Goal: Transaction & Acquisition: Purchase product/service

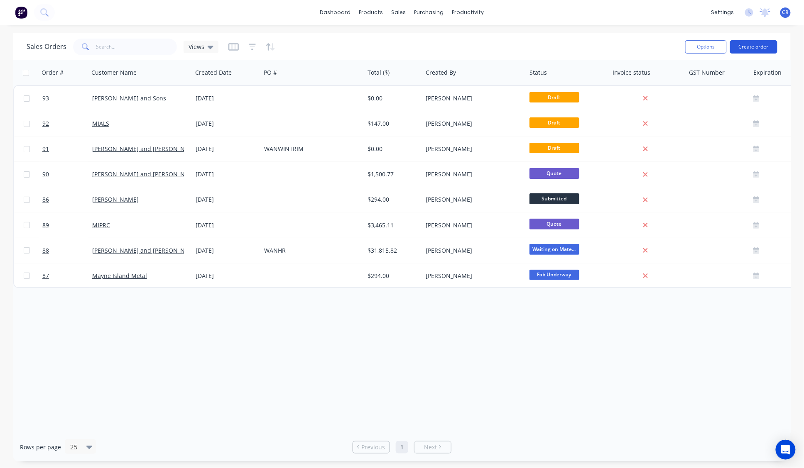
click at [751, 46] on button "Create order" at bounding box center [753, 46] width 47 height 13
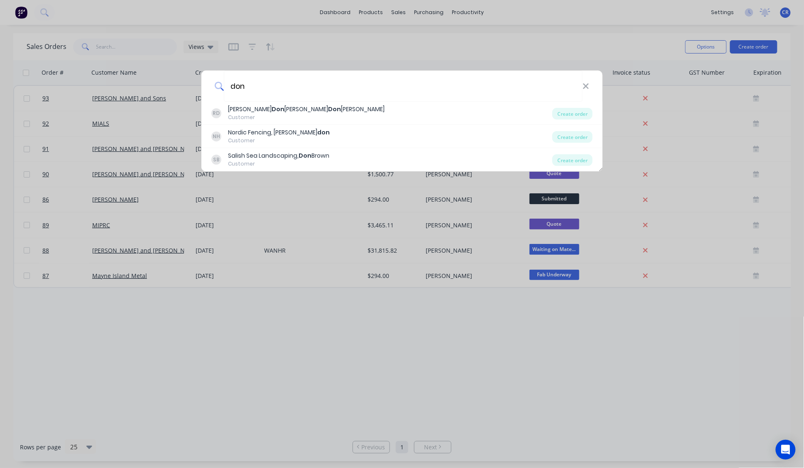
drag, startPoint x: 185, startPoint y: 77, endPoint x: 174, endPoint y: 76, distance: 11.2
click at [174, 76] on div "don [PERSON_NAME] Don [PERSON_NAME] [PERSON_NAME] Customer Create order NH Nord…" at bounding box center [402, 234] width 804 height 468
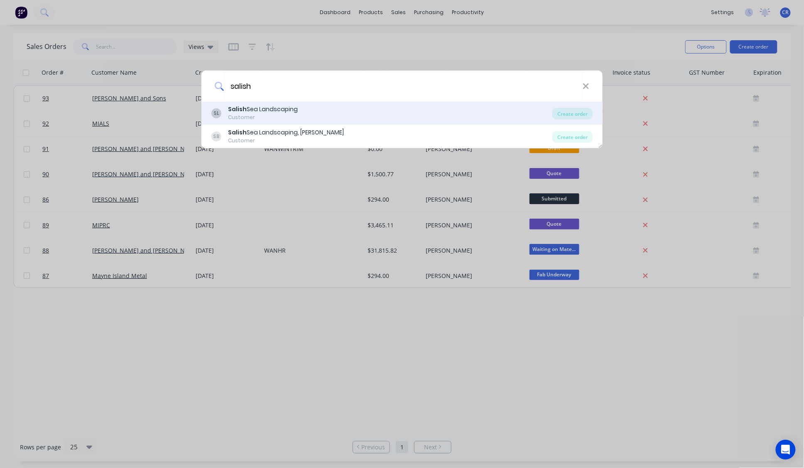
type input "salish"
click at [284, 110] on div "Salish Sea Landscaping" at bounding box center [263, 109] width 70 height 9
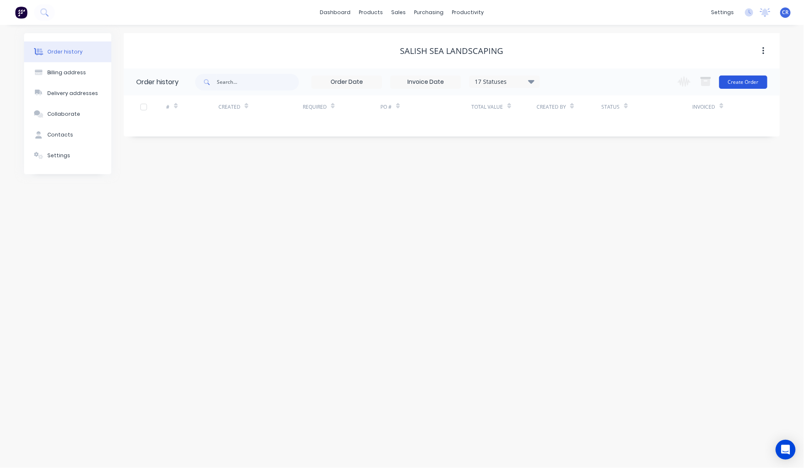
click at [757, 86] on button "Create Order" at bounding box center [743, 82] width 48 height 13
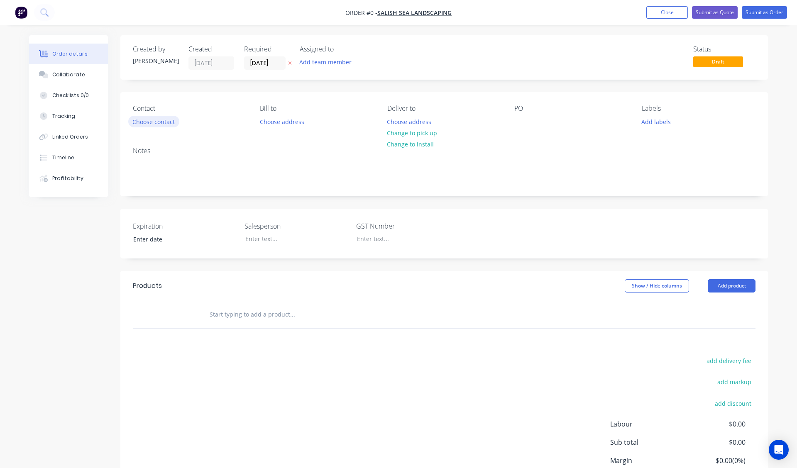
click at [145, 121] on button "Choose contact" at bounding box center [153, 121] width 51 height 11
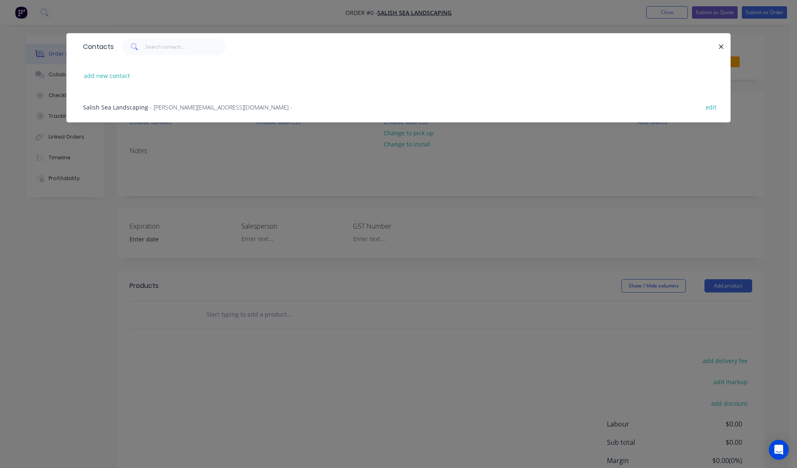
click at [194, 106] on span "- [PERSON_NAME][EMAIL_ADDRESS][DOMAIN_NAME] -" at bounding box center [221, 107] width 142 height 8
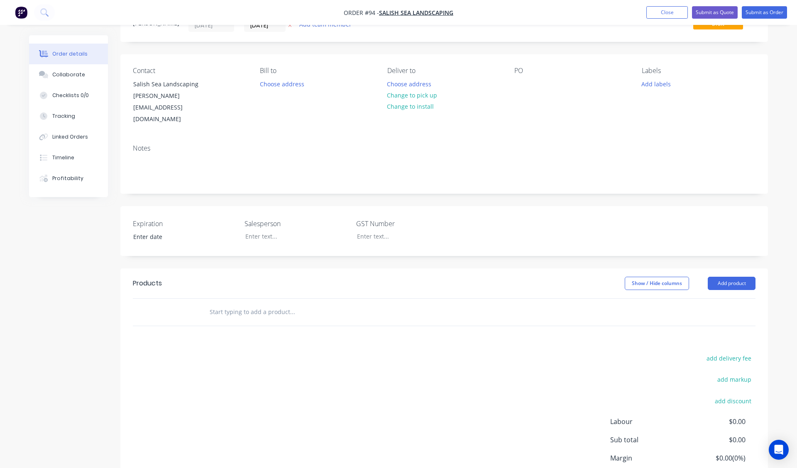
scroll to position [86, 0]
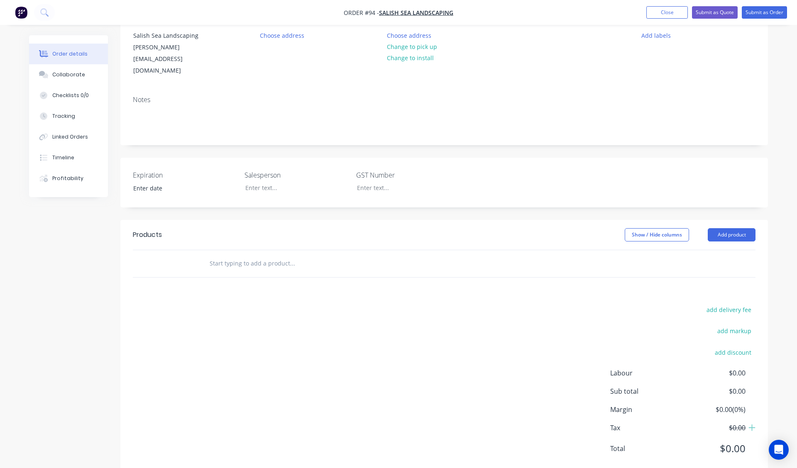
click at [260, 255] on input "text" at bounding box center [292, 263] width 166 height 17
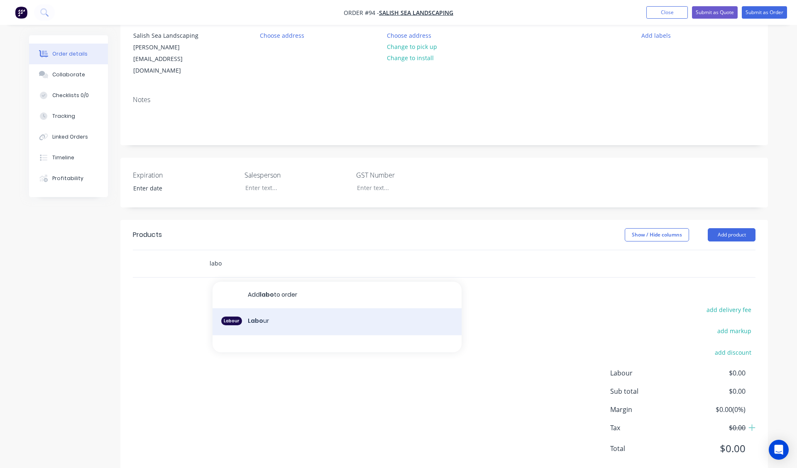
type input "labo"
click at [301, 309] on div "Labour Labo ur" at bounding box center [337, 322] width 249 height 27
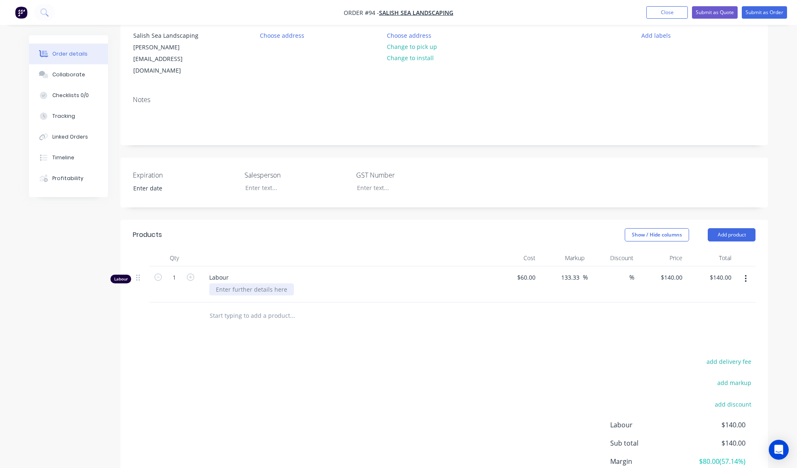
click at [273, 284] on div at bounding box center [251, 290] width 85 height 12
click at [156, 274] on icon "button" at bounding box center [157, 277] width 7 height 7
type input "0"
type input "$0.00"
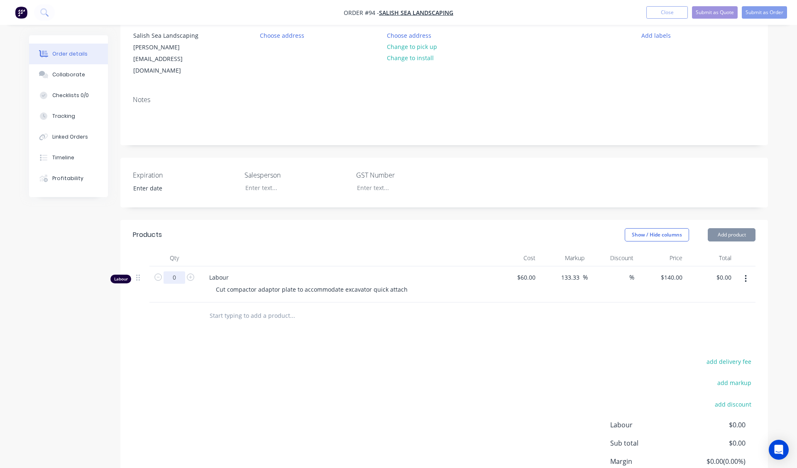
click at [172, 272] on input "0" at bounding box center [175, 278] width 22 height 12
type input "0.5"
type input "$70.00"
click at [297, 308] on input "text" at bounding box center [292, 316] width 166 height 17
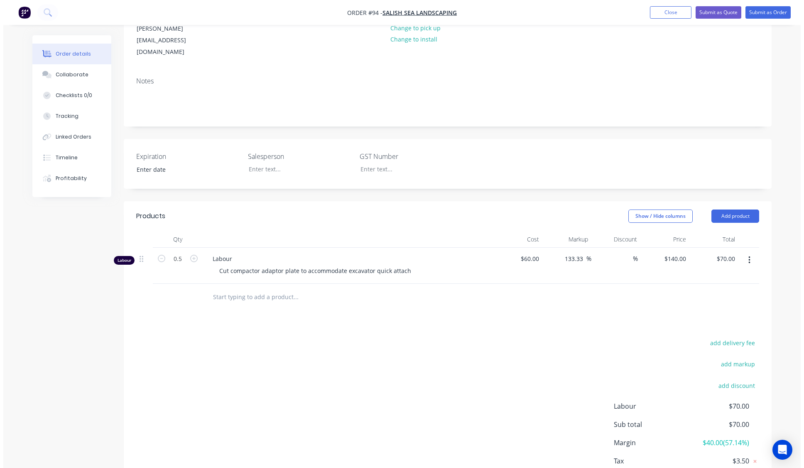
scroll to position [0, 0]
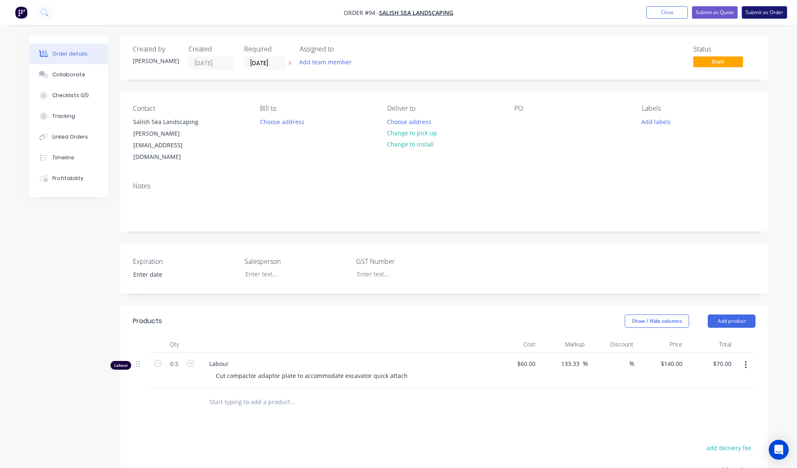
click at [765, 11] on button "Submit as Order" at bounding box center [764, 12] width 45 height 12
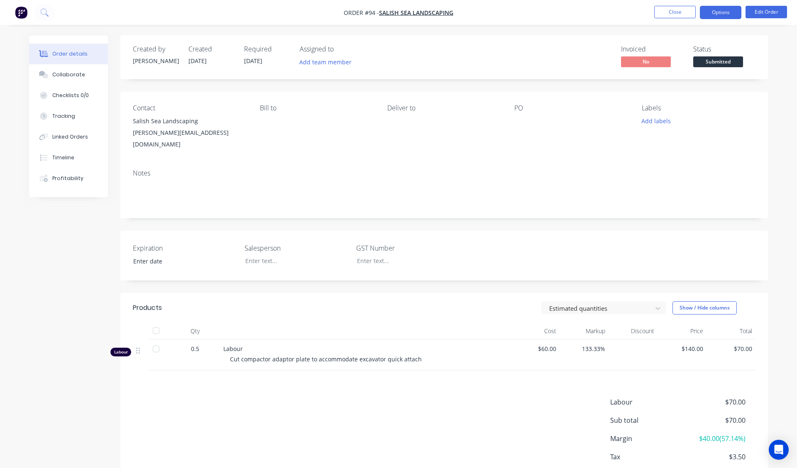
click at [730, 15] on button "Options" at bounding box center [721, 12] width 42 height 13
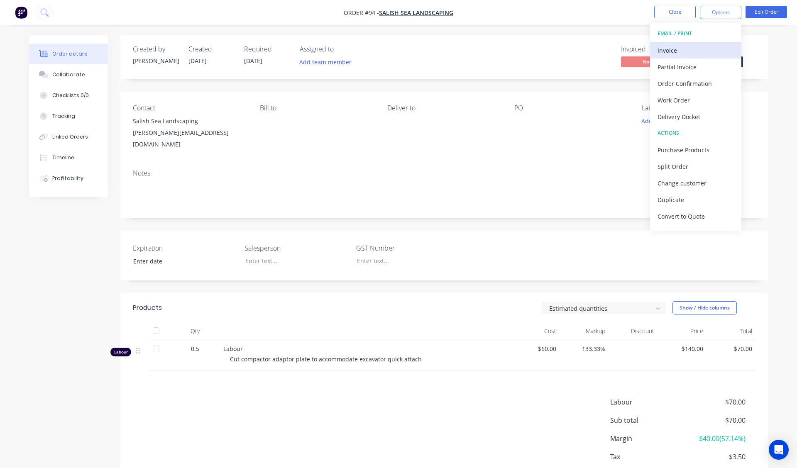
click at [694, 54] on div "Invoice" at bounding box center [696, 50] width 76 height 12
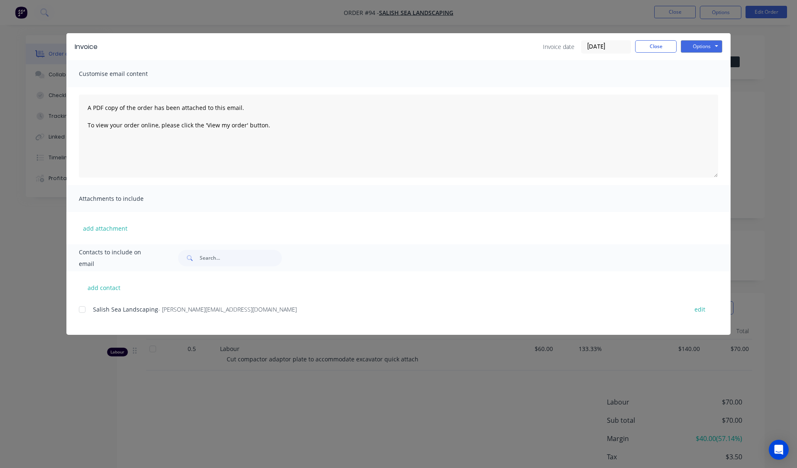
click at [81, 305] on div at bounding box center [82, 309] width 17 height 17
click at [140, 74] on span "Customise email content" at bounding box center [124, 74] width 91 height 12
click at [712, 48] on button "Options" at bounding box center [702, 46] width 42 height 12
click at [711, 90] on button "Email" at bounding box center [707, 89] width 53 height 14
click at [701, 46] on button "Options" at bounding box center [702, 46] width 42 height 12
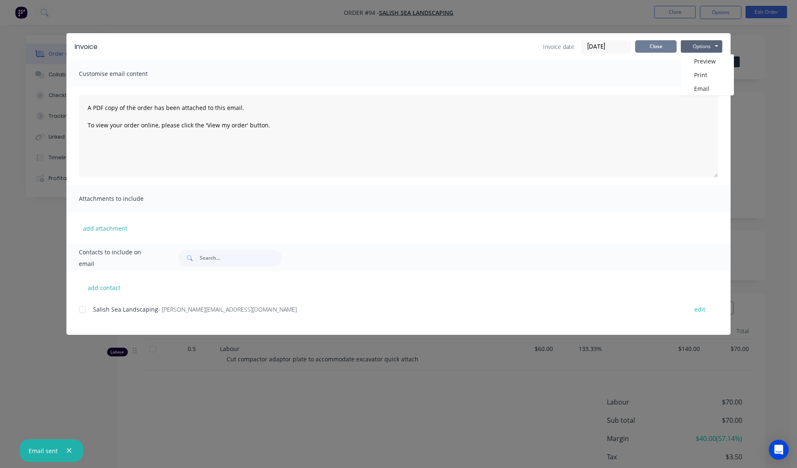
click at [659, 44] on button "Close" at bounding box center [656, 46] width 42 height 12
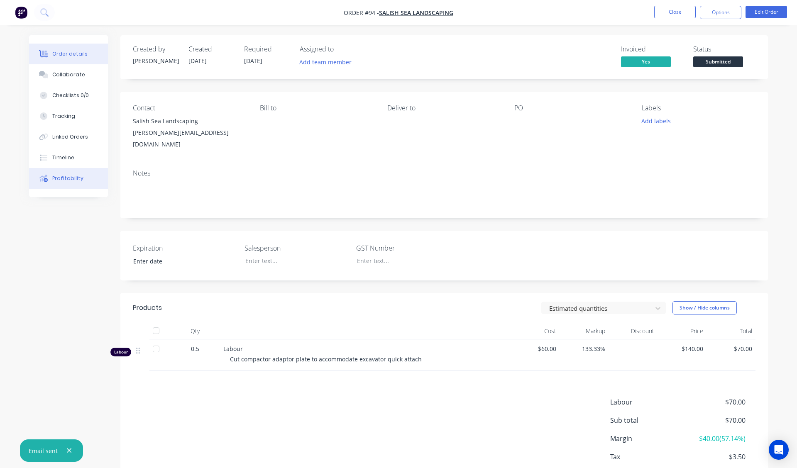
click at [68, 183] on button "Profitability" at bounding box center [68, 178] width 79 height 21
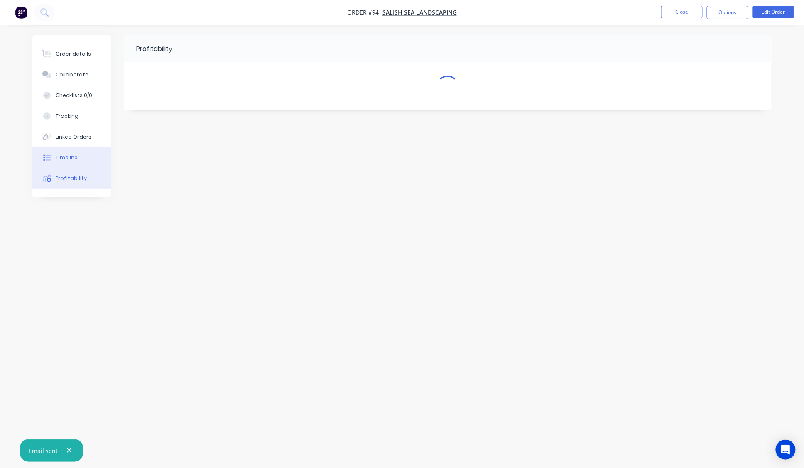
click at [65, 154] on div "Timeline" at bounding box center [67, 157] width 22 height 7
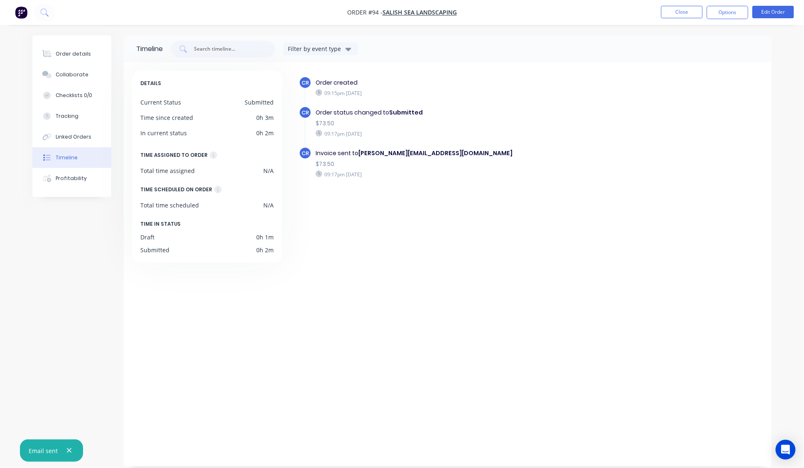
click at [24, 14] on img "button" at bounding box center [21, 12] width 12 height 12
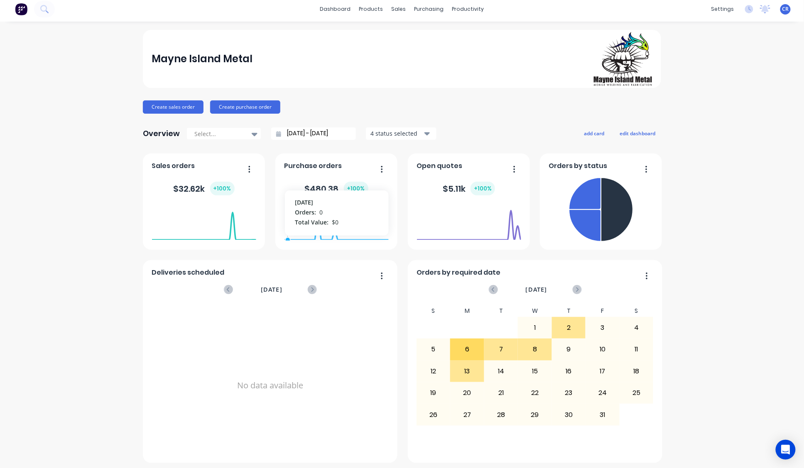
scroll to position [6, 0]
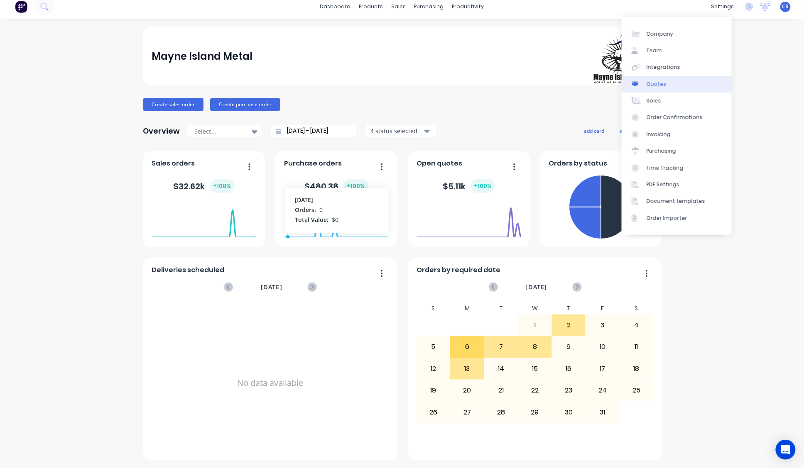
click at [669, 82] on link "Quotes" at bounding box center [677, 84] width 110 height 17
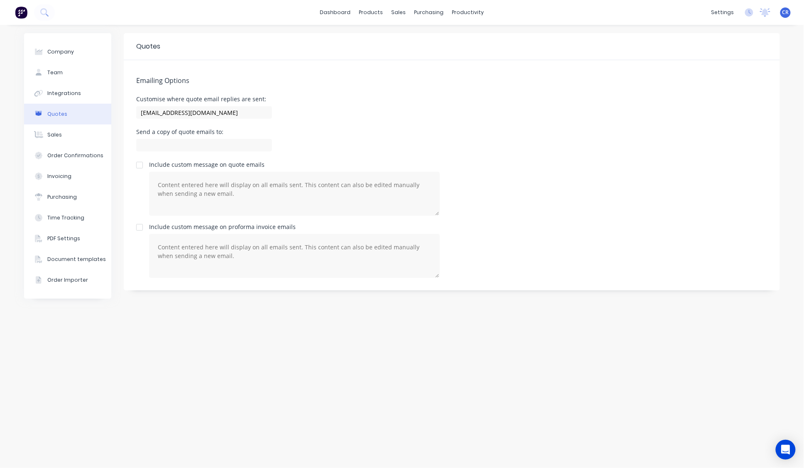
click at [140, 162] on div at bounding box center [139, 165] width 17 height 17
click at [134, 167] on div at bounding box center [139, 165] width 17 height 17
click at [249, 205] on textarea at bounding box center [294, 194] width 291 height 44
click at [141, 169] on div at bounding box center [139, 165] width 17 height 17
drag, startPoint x: 240, startPoint y: 200, endPoint x: 60, endPoint y: 123, distance: 195.5
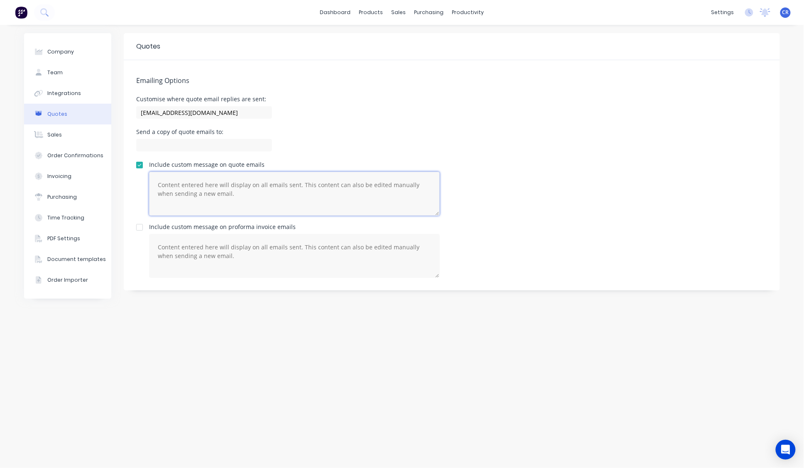
click at [60, 123] on div "Company Team Integrations Quotes Sales Order Confirmations Invoicing Purchasing…" at bounding box center [402, 246] width 756 height 427
type textarea "Hi, Please find your quotation attached. Don't hesitate to contact us with any …"
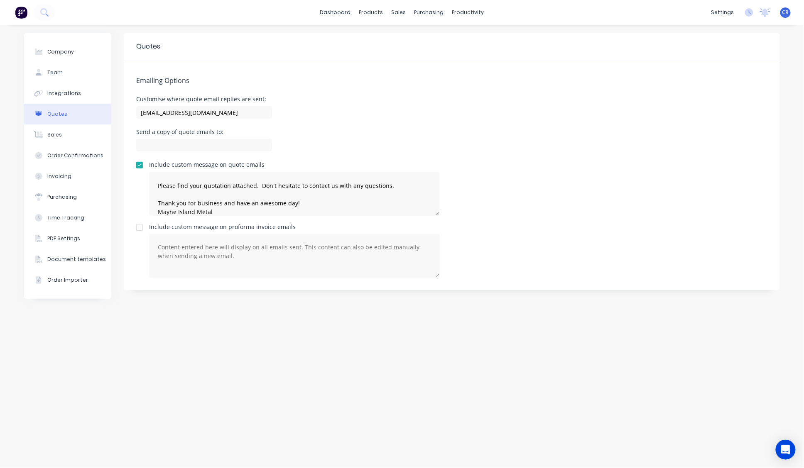
click at [342, 123] on div "Emailing Options Customise where quote email replies are sent: [EMAIL_ADDRESS][…" at bounding box center [452, 175] width 656 height 230
click at [65, 130] on button "Sales" at bounding box center [67, 135] width 87 height 21
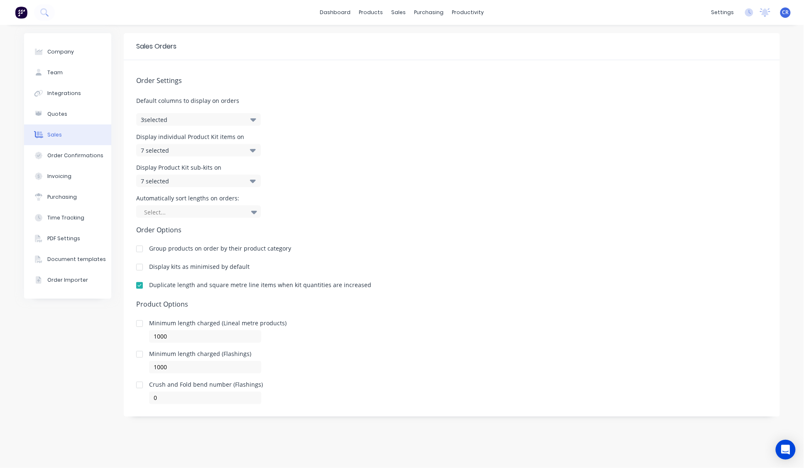
click at [368, 99] on span "Default columns to display on orders" at bounding box center [451, 100] width 631 height 9
click at [70, 110] on button "Quotes" at bounding box center [67, 114] width 87 height 21
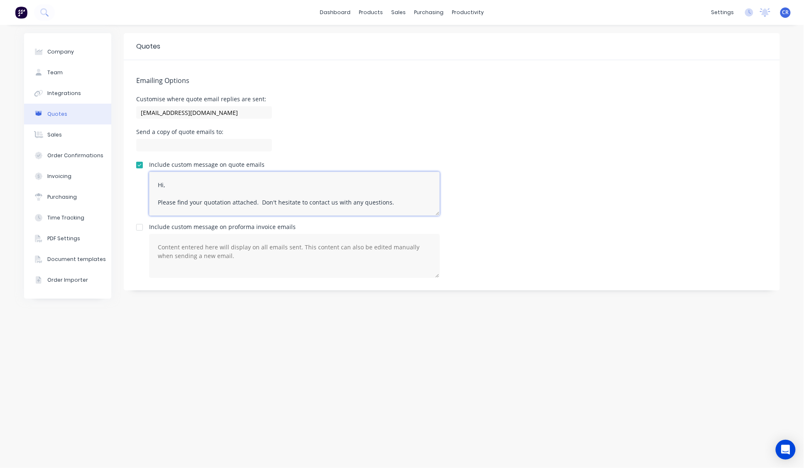
click at [259, 201] on textarea "Hi, Please find your quotation attached. Don't hesitate to contact us with any …" at bounding box center [294, 194] width 291 height 44
click at [481, 221] on div "Emailing Options Customise where quote email replies are sent: [EMAIL_ADDRESS][…" at bounding box center [452, 175] width 656 height 230
click at [21, 14] on img at bounding box center [21, 12] width 12 height 12
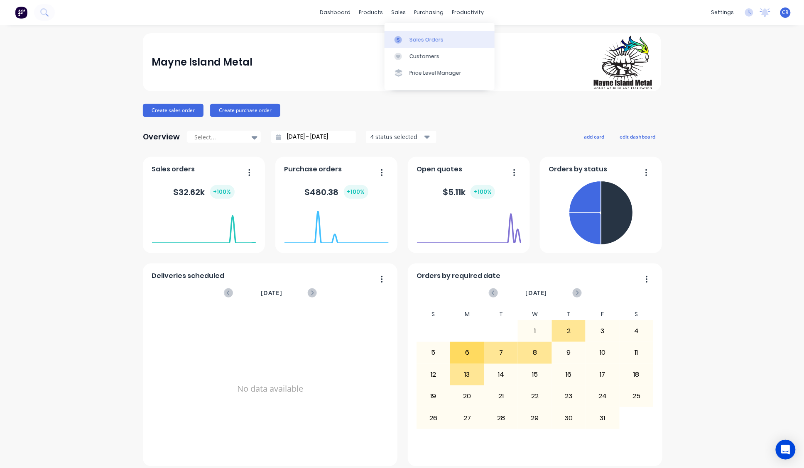
click at [423, 37] on div "Sales Orders" at bounding box center [426, 39] width 34 height 7
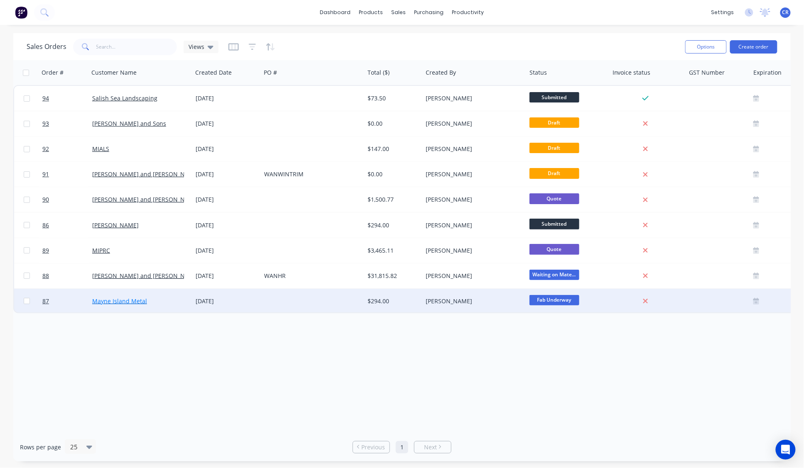
click at [113, 301] on link "Mayne Island Metal" at bounding box center [119, 301] width 55 height 8
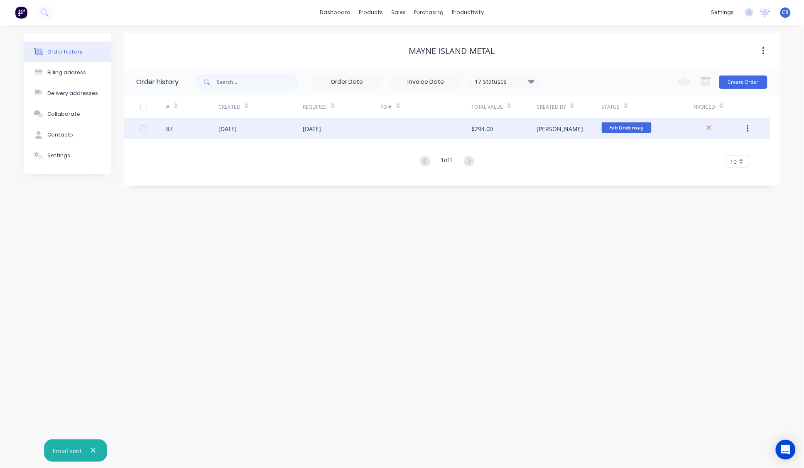
click at [418, 126] on div at bounding box center [426, 128] width 91 height 21
